Goal: Entertainment & Leisure: Consume media (video, audio)

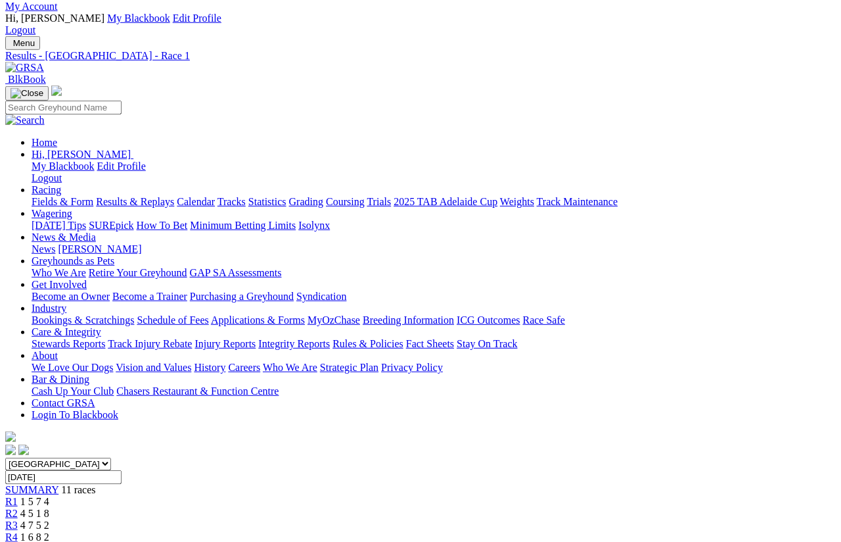
scroll to position [31, 0]
click at [18, 507] on span "R2" at bounding box center [11, 512] width 12 height 11
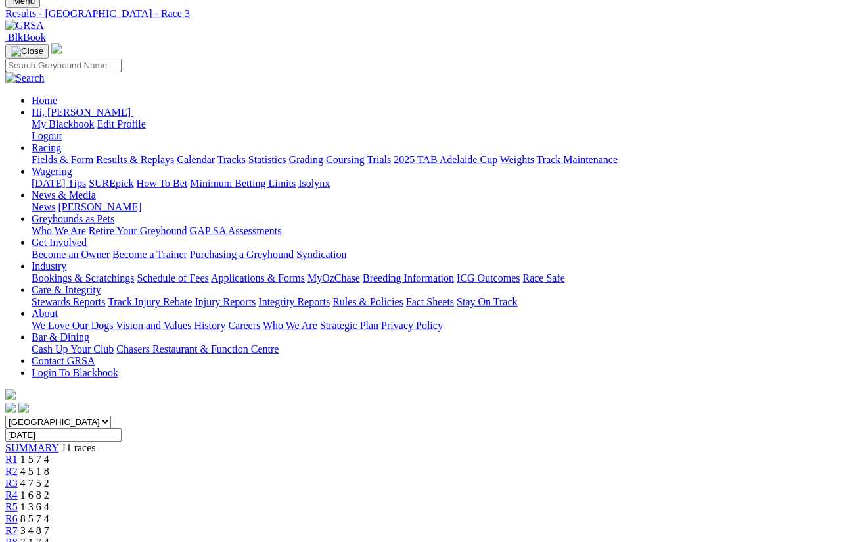
scroll to position [82, 0]
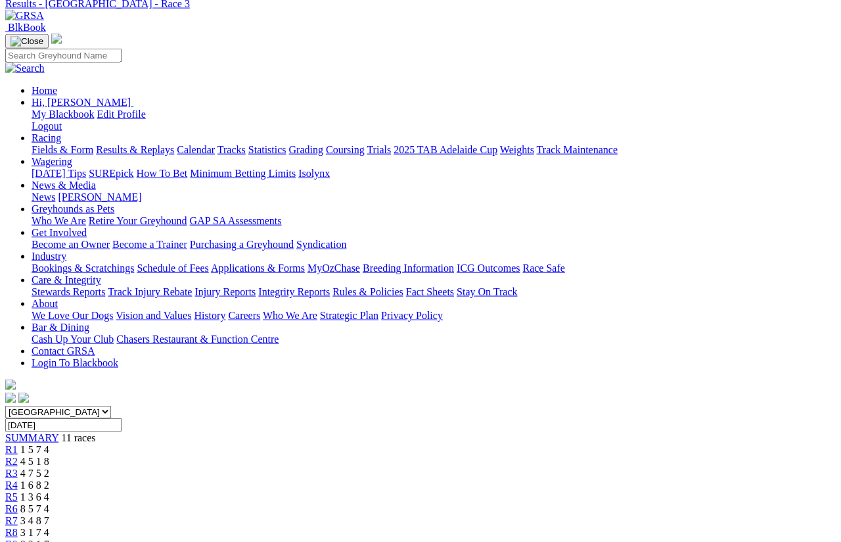
click at [18, 479] on span "R4" at bounding box center [11, 484] width 12 height 11
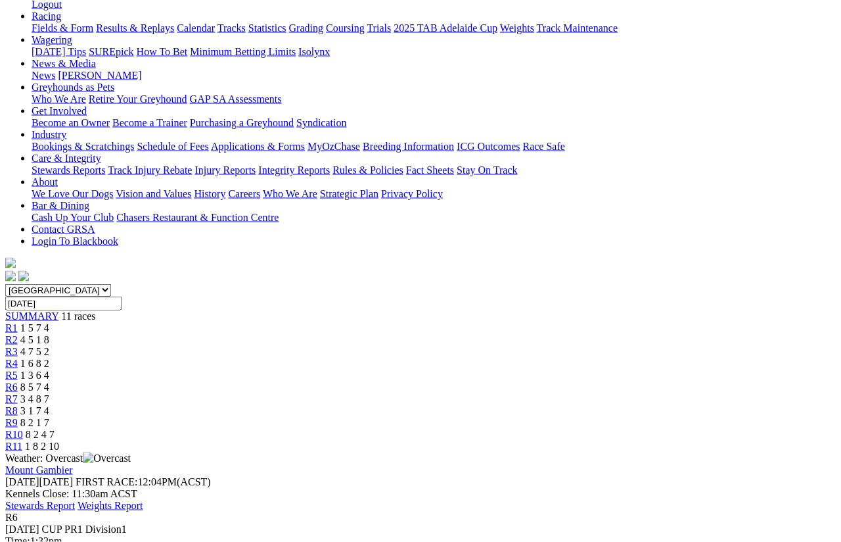
scroll to position [206, 0]
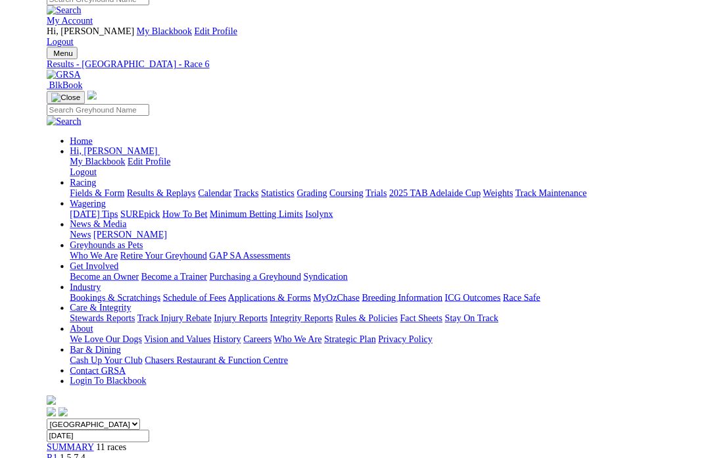
scroll to position [237, 0]
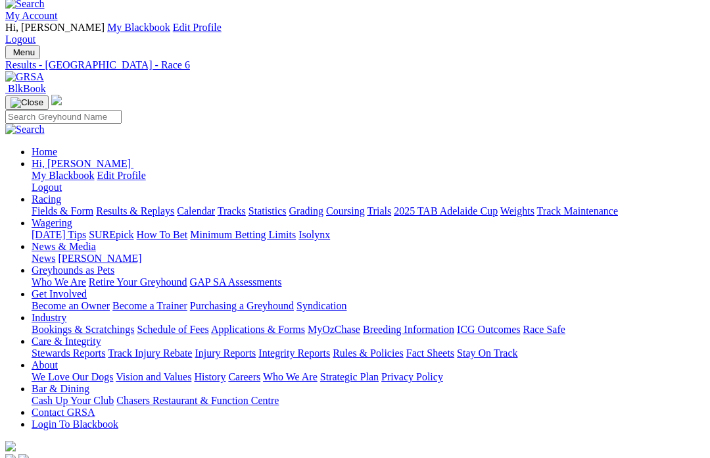
scroll to position [0, 0]
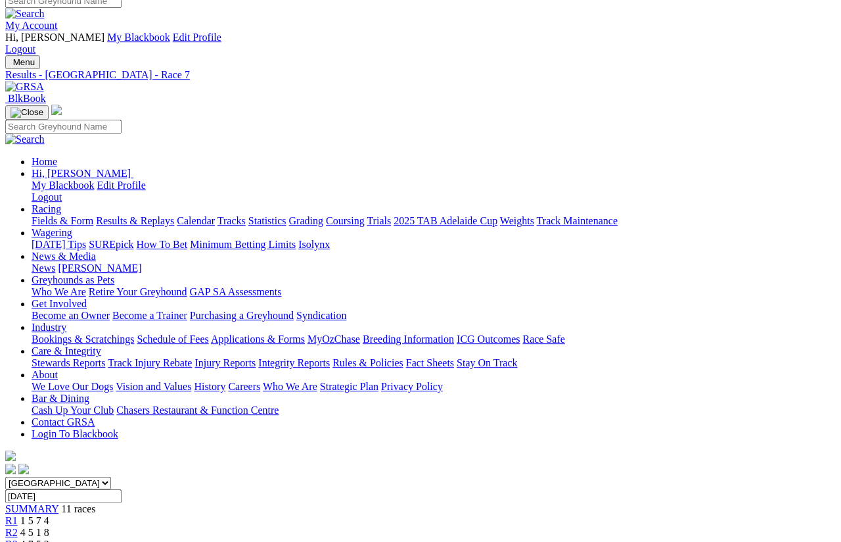
scroll to position [9, 0]
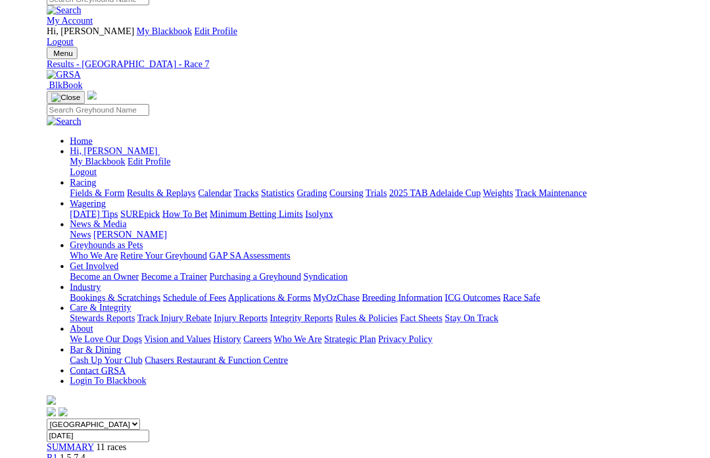
scroll to position [40, 0]
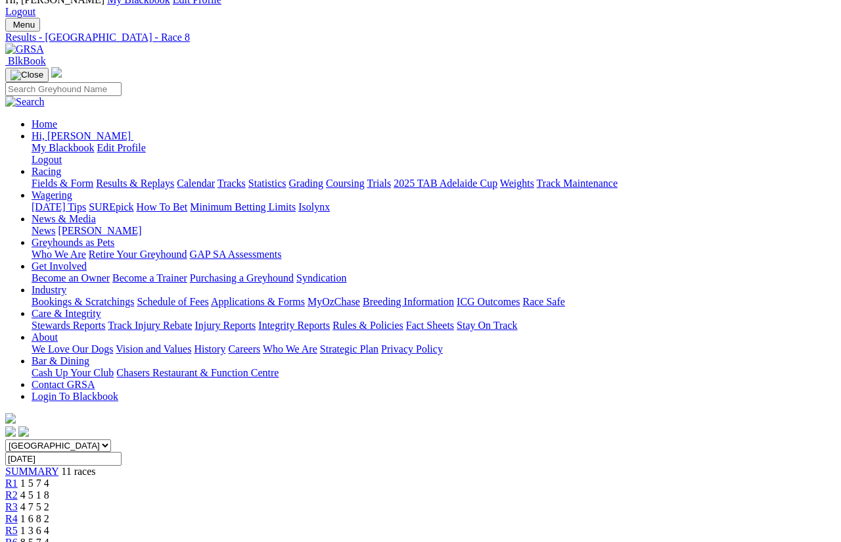
scroll to position [50, 0]
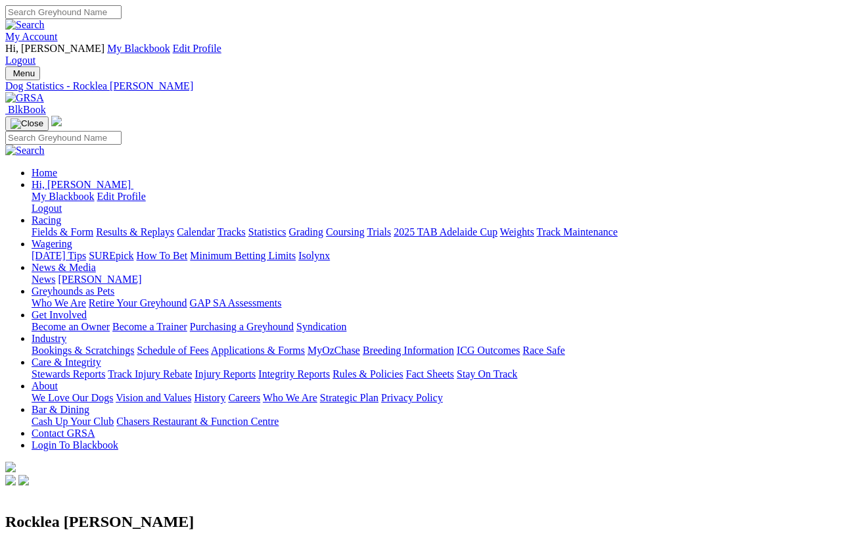
scroll to position [14, 0]
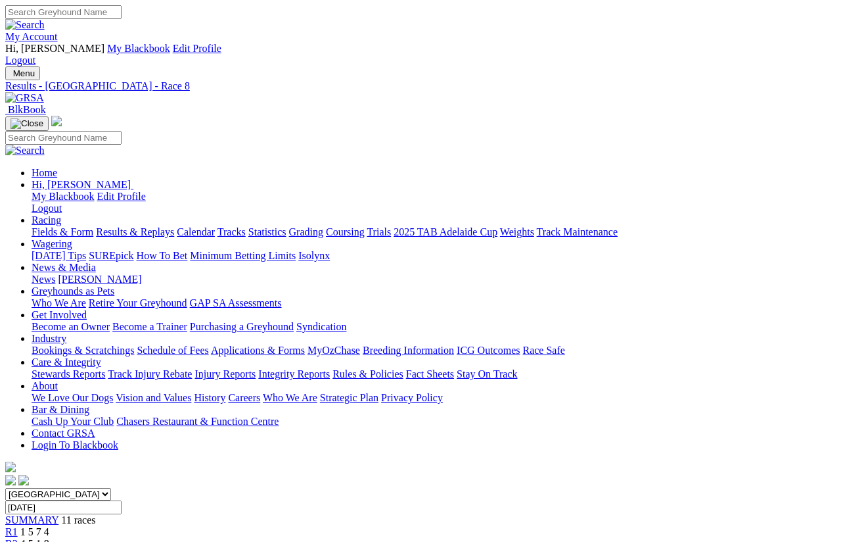
scroll to position [94, 0]
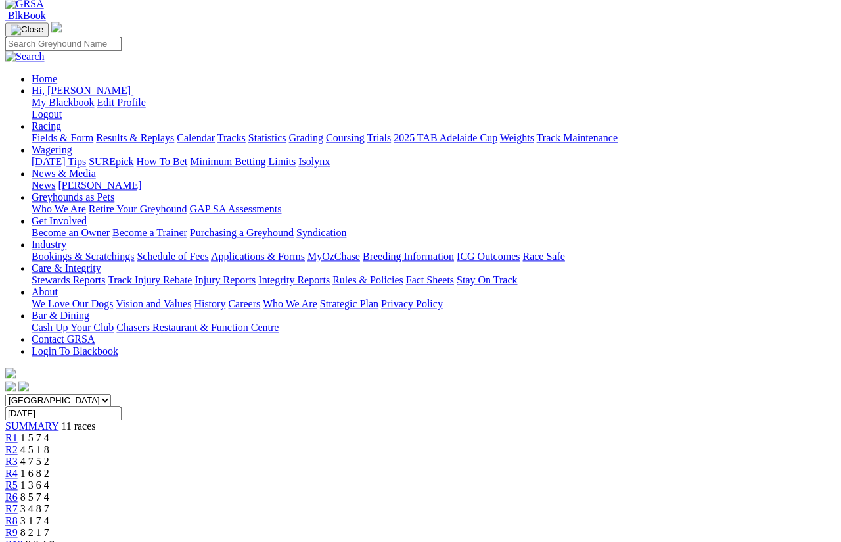
click at [18, 527] on span "R9" at bounding box center [11, 532] width 12 height 11
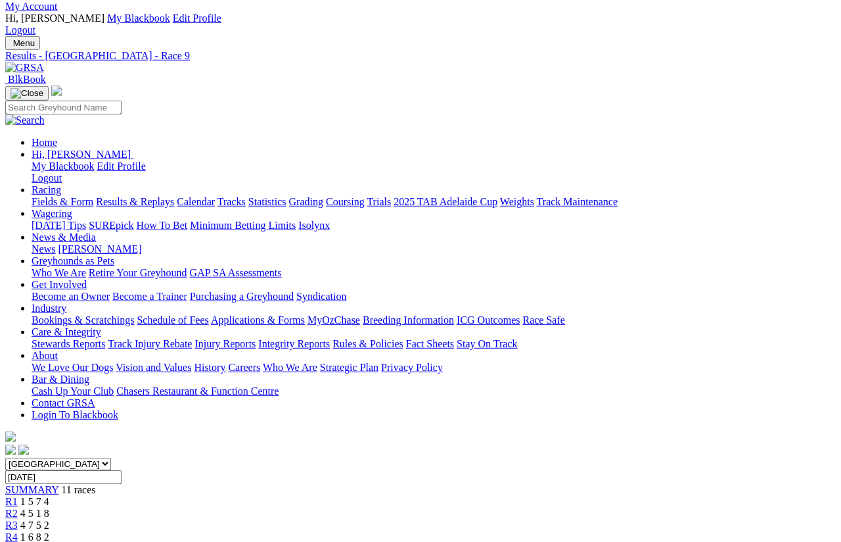
scroll to position [33, 0]
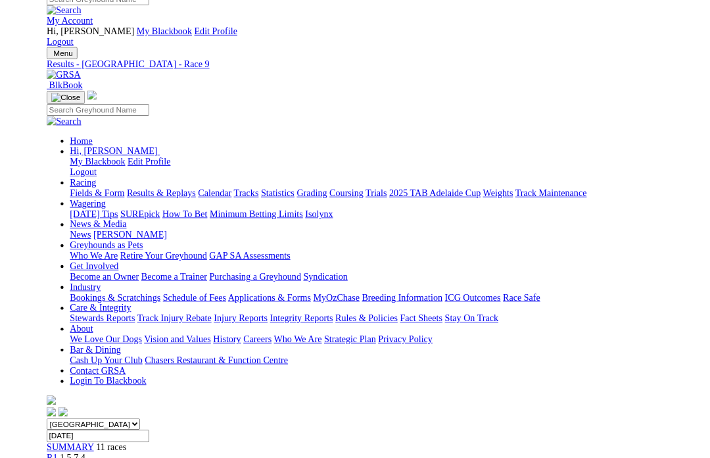
scroll to position [64, 0]
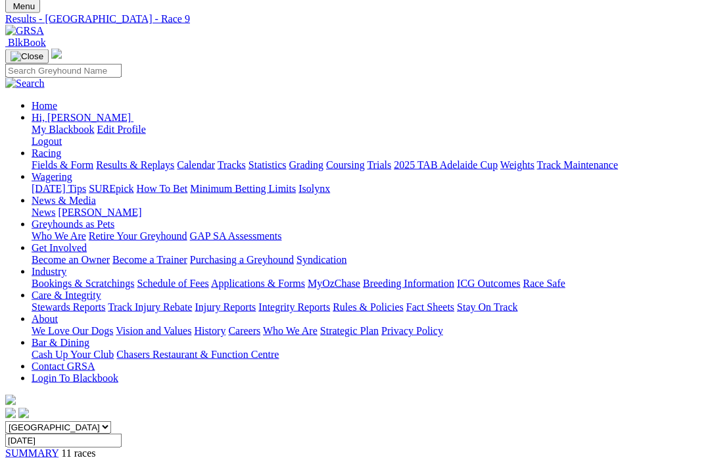
scroll to position [0, 0]
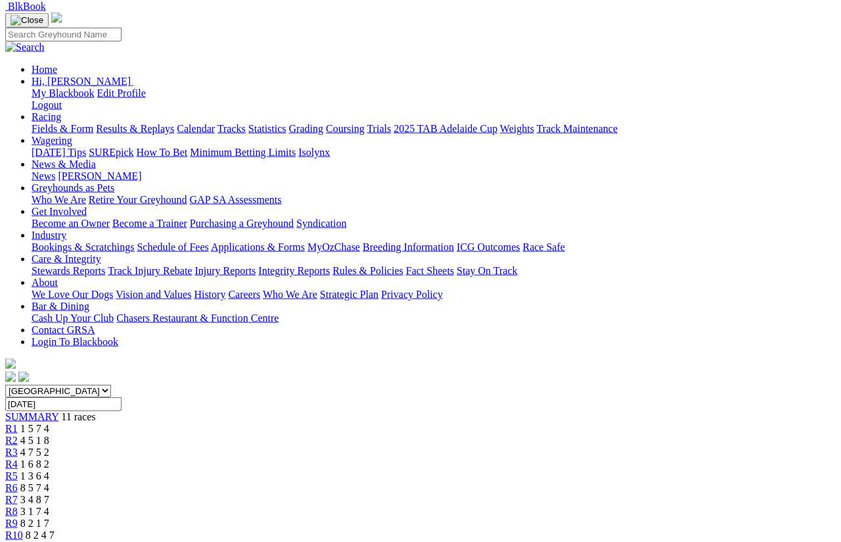
scroll to position [104, 0]
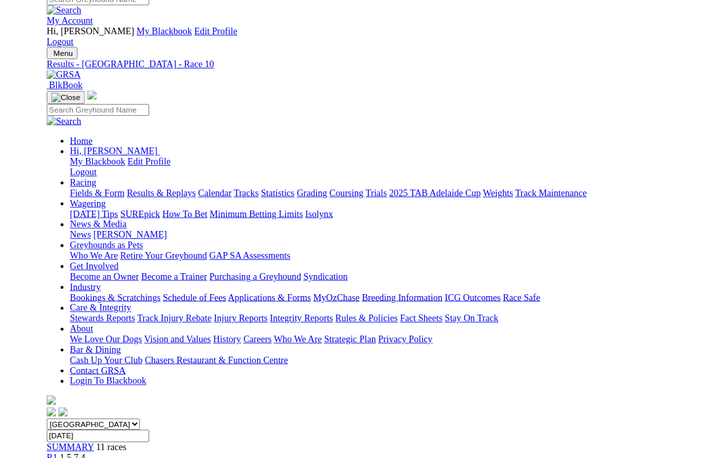
scroll to position [135, 0]
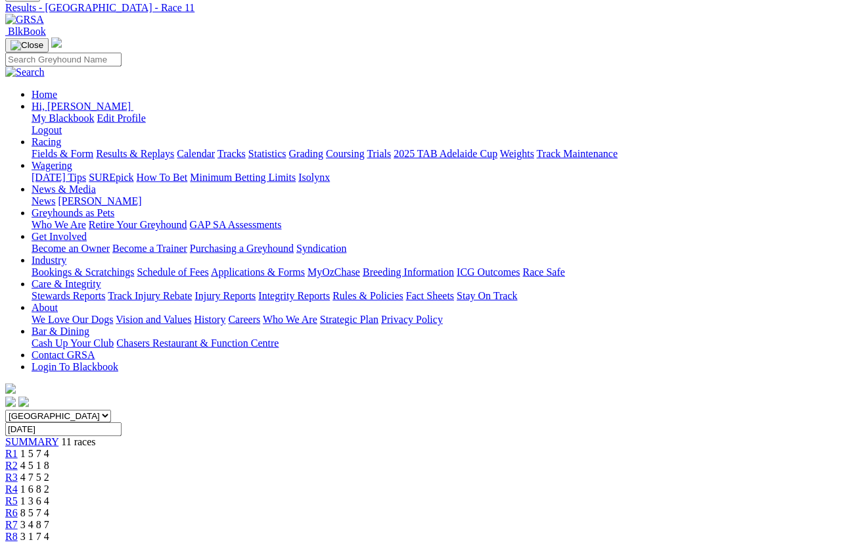
scroll to position [78, 0]
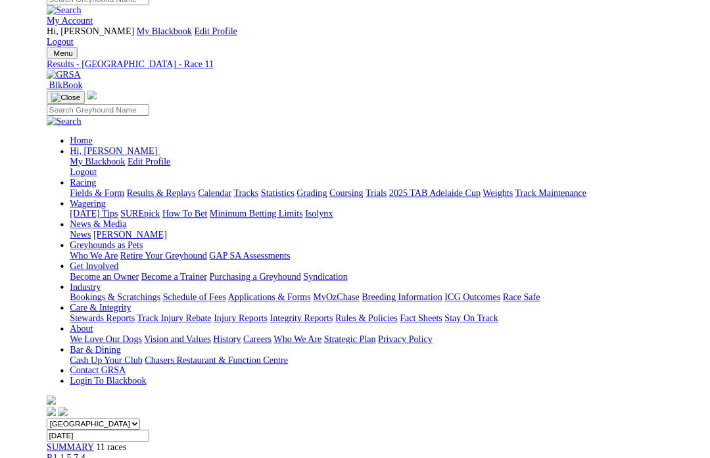
scroll to position [62, 0]
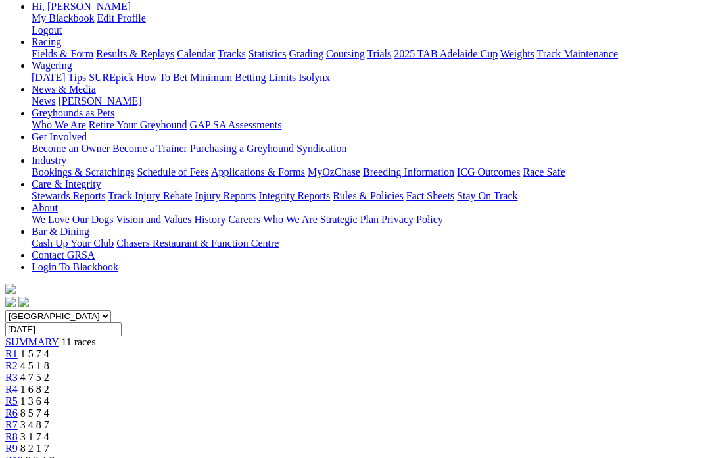
scroll to position [181, 0]
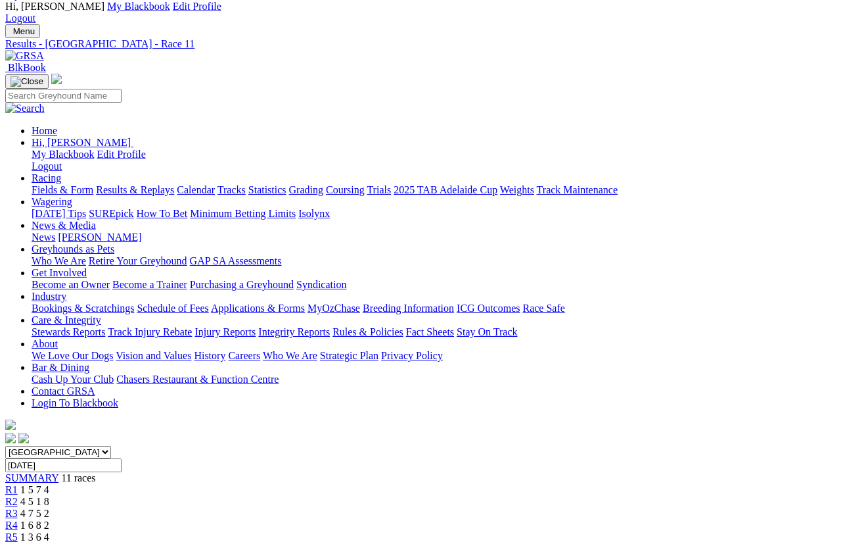
scroll to position [0, 0]
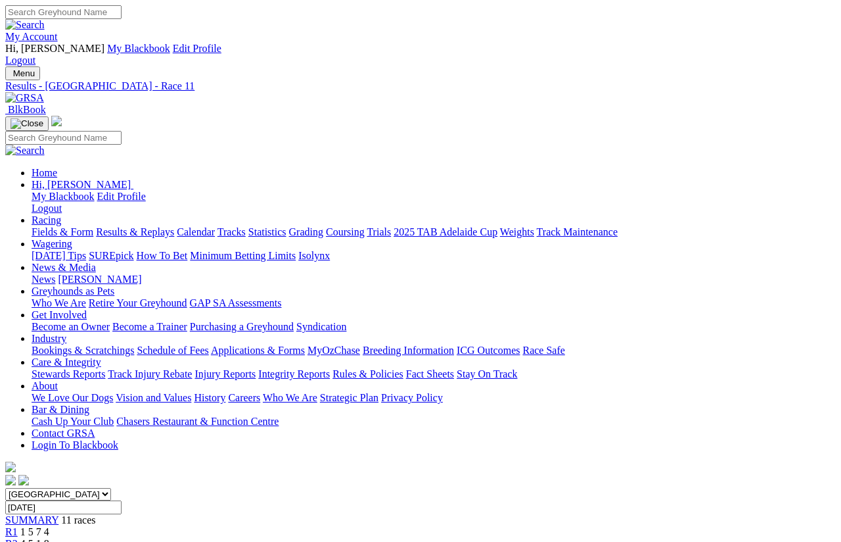
click at [18, 526] on link "R1" at bounding box center [11, 531] width 12 height 11
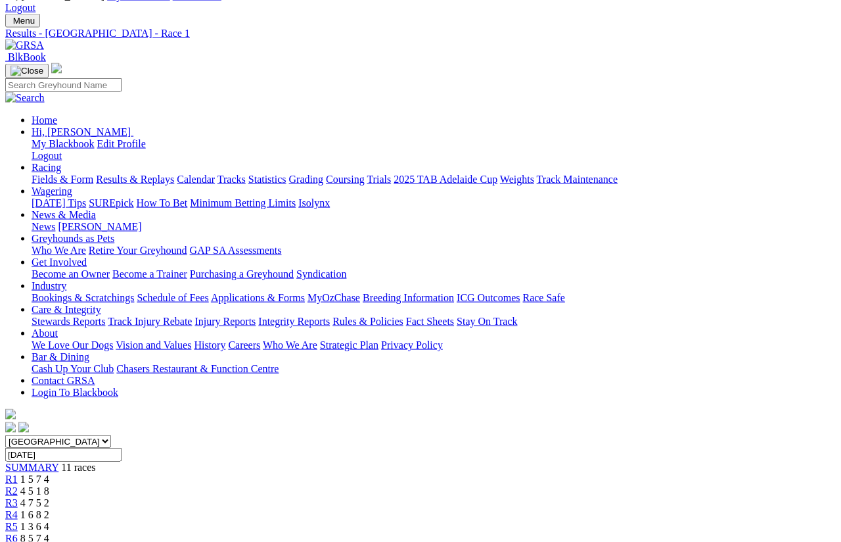
click at [18, 484] on span "R2" at bounding box center [11, 489] width 12 height 11
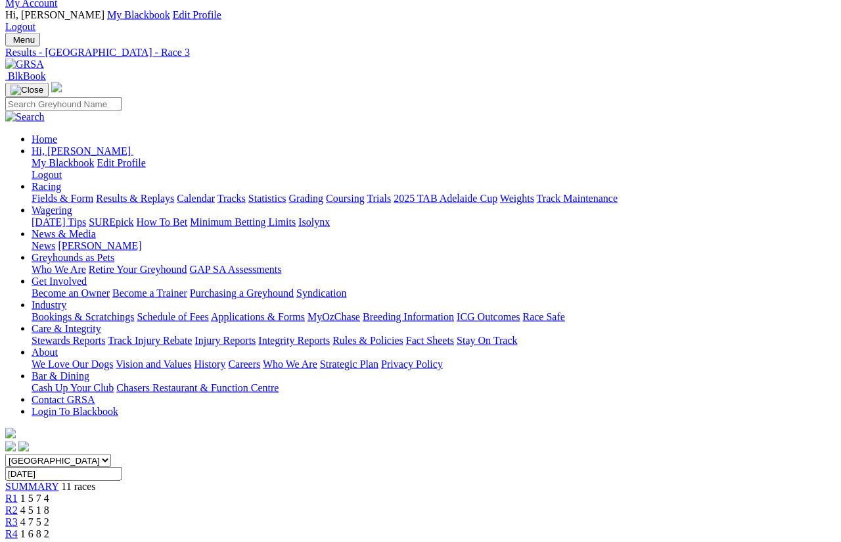
scroll to position [34, 0]
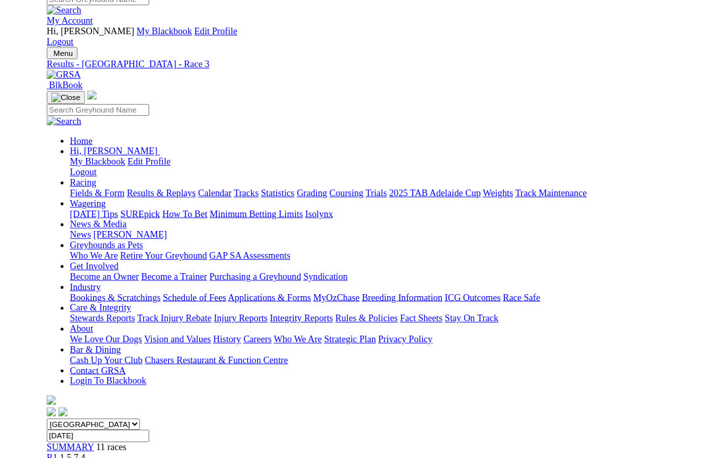
scroll to position [66, 0]
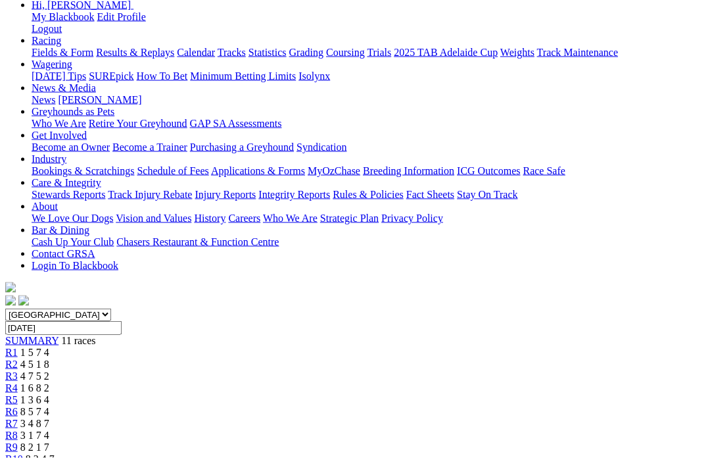
scroll to position [180, 0]
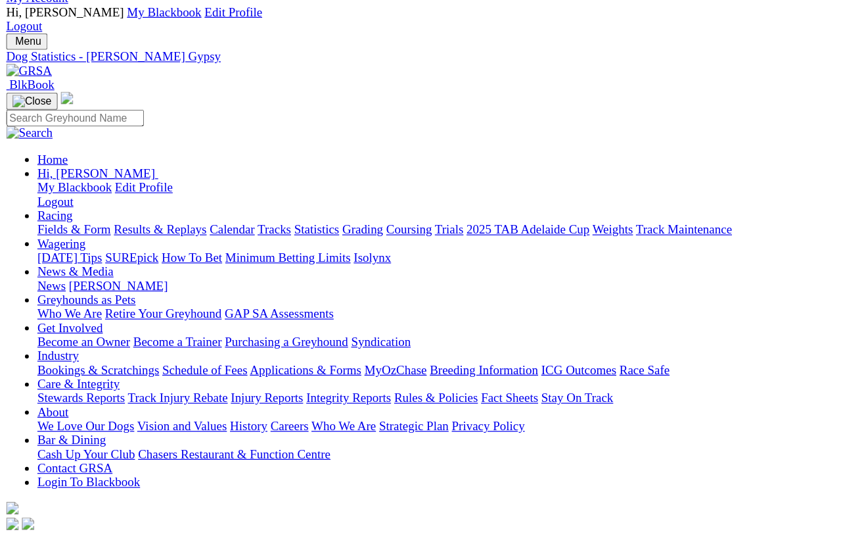
scroll to position [38, 0]
